Goal: Find specific page/section

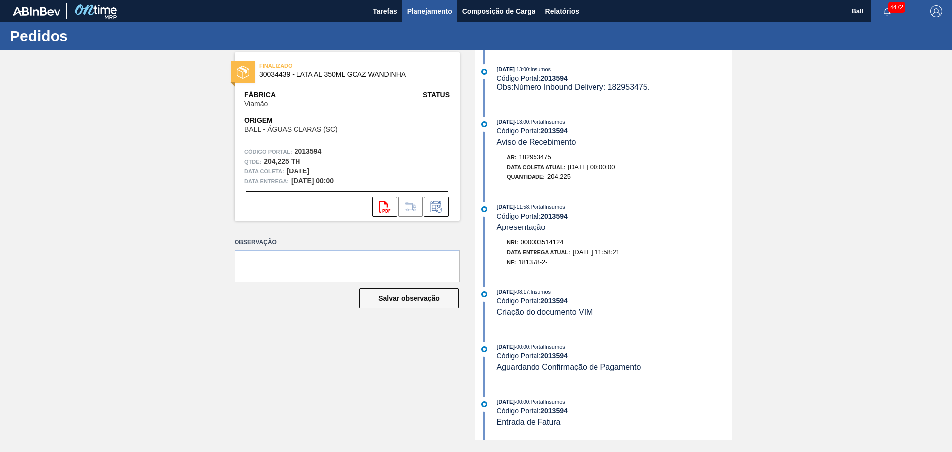
click at [419, 7] on span "Planejamento" at bounding box center [429, 11] width 45 height 12
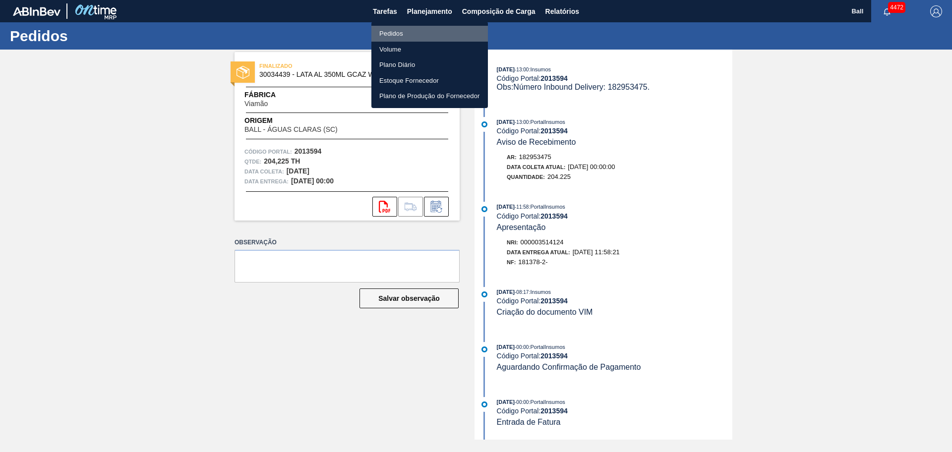
click at [416, 30] on li "Pedidos" at bounding box center [429, 34] width 117 height 16
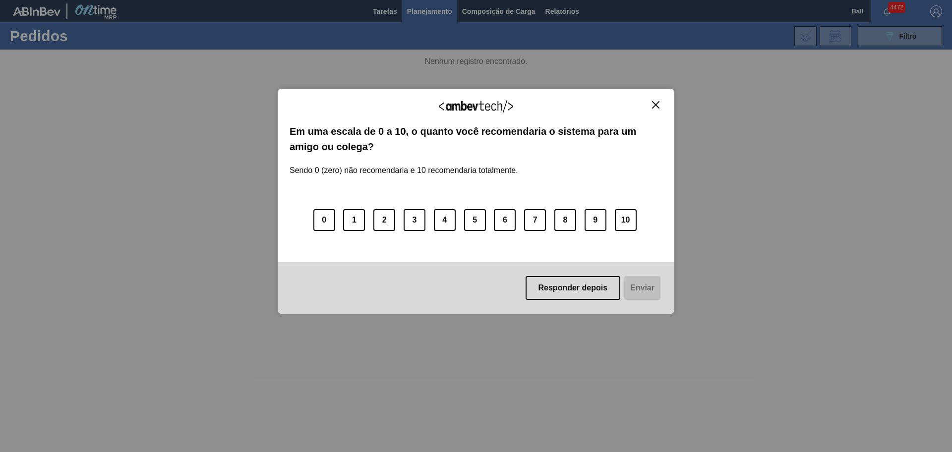
click at [652, 110] on div "Agradecemos seu feedback!" at bounding box center [476, 112] width 373 height 23
click at [661, 110] on div "Agradecemos seu feedback!" at bounding box center [476, 112] width 373 height 23
click at [652, 102] on img "Close" at bounding box center [655, 104] width 7 height 7
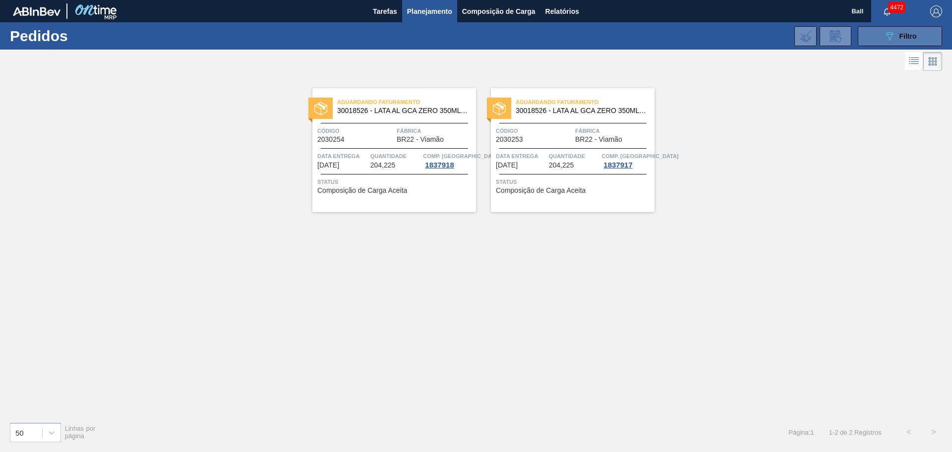
click at [877, 42] on button "089F7B8B-B2A5-4AFE-B5C0-19BA573D28AC Filtro" at bounding box center [900, 36] width 84 height 20
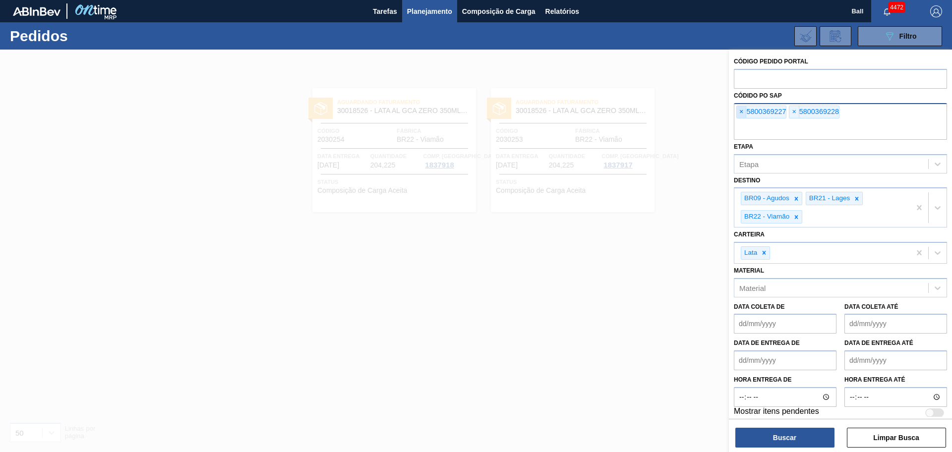
click at [741, 115] on span "×" at bounding box center [741, 112] width 9 height 12
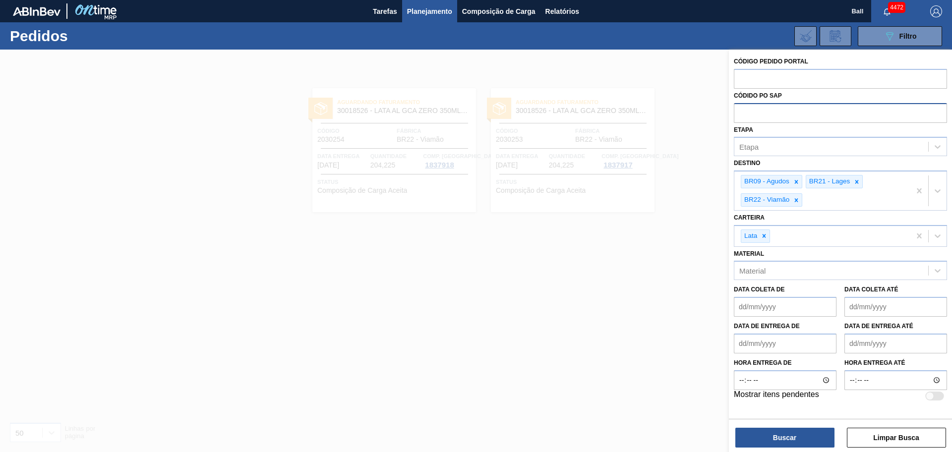
paste input "5800368022"
type input "5800368022"
click at [767, 433] on button "Buscar" at bounding box center [784, 438] width 99 height 20
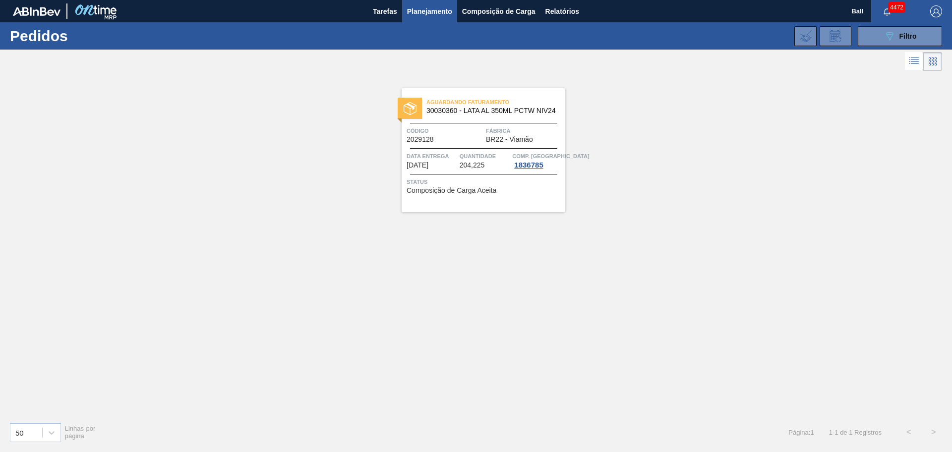
click at [501, 129] on span "Fábrica" at bounding box center [524, 131] width 77 height 10
